Goal: Task Accomplishment & Management: Use online tool/utility

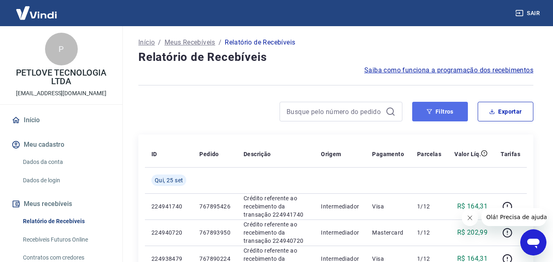
click at [440, 111] on button "Filtros" at bounding box center [440, 112] width 56 height 20
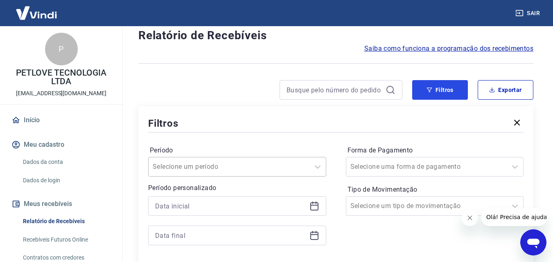
scroll to position [41, 0]
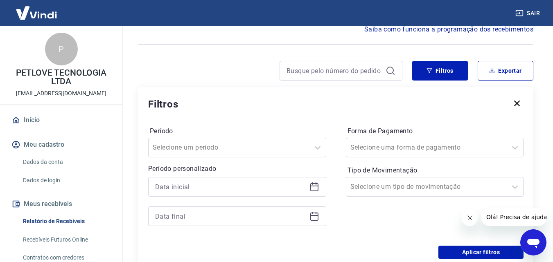
click at [318, 185] on icon at bounding box center [314, 187] width 10 height 10
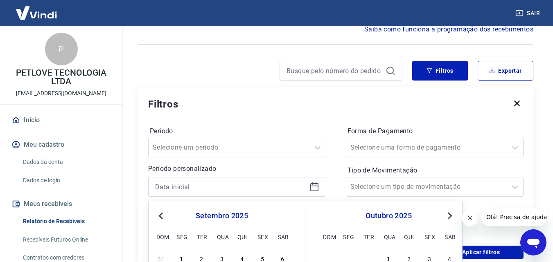
click at [315, 185] on icon at bounding box center [314, 187] width 10 height 10
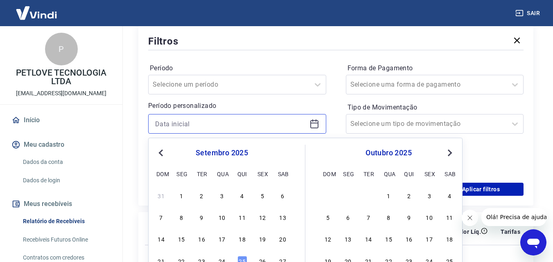
scroll to position [164, 0]
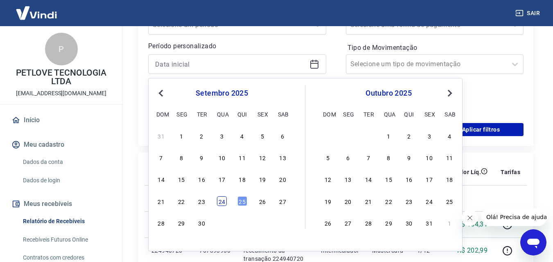
click at [221, 203] on div "24" at bounding box center [222, 201] width 10 height 10
type input "[DATE]"
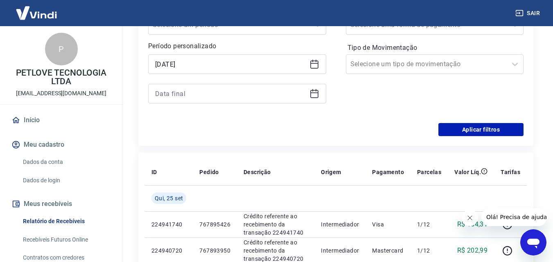
click at [316, 93] on icon at bounding box center [314, 92] width 8 height 1
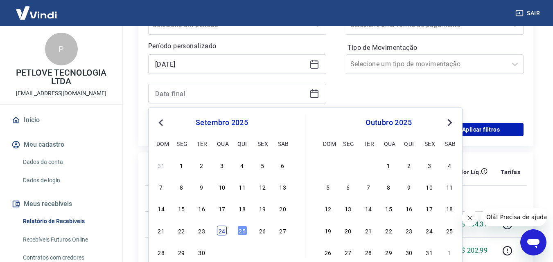
click at [226, 233] on div "24" at bounding box center [222, 231] width 10 height 10
type input "[DATE]"
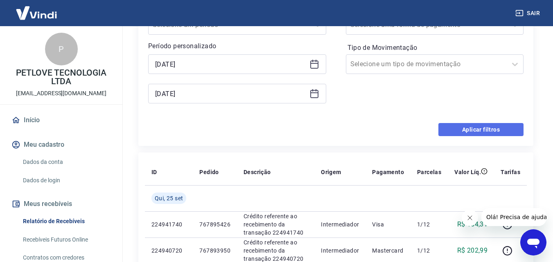
click at [456, 126] on button "Aplicar filtros" at bounding box center [480, 129] width 85 height 13
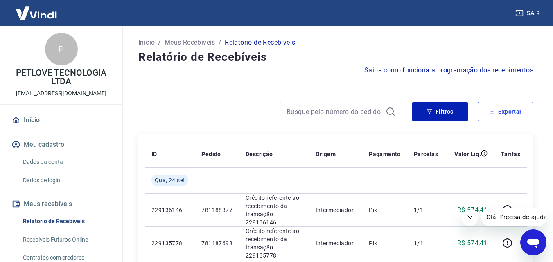
drag, startPoint x: 513, startPoint y: 114, endPoint x: 503, endPoint y: 119, distance: 10.8
click at [512, 114] on button "Exportar" at bounding box center [505, 112] width 56 height 20
type input "[DATE]"
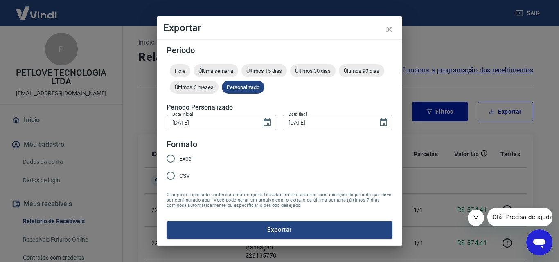
click at [181, 160] on span "Excel" at bounding box center [185, 159] width 13 height 9
click at [179, 160] on input "Excel" at bounding box center [170, 158] width 17 height 17
radio input "true"
click at [228, 230] on button "Exportar" at bounding box center [280, 229] width 226 height 17
